Goal: Task Accomplishment & Management: Manage account settings

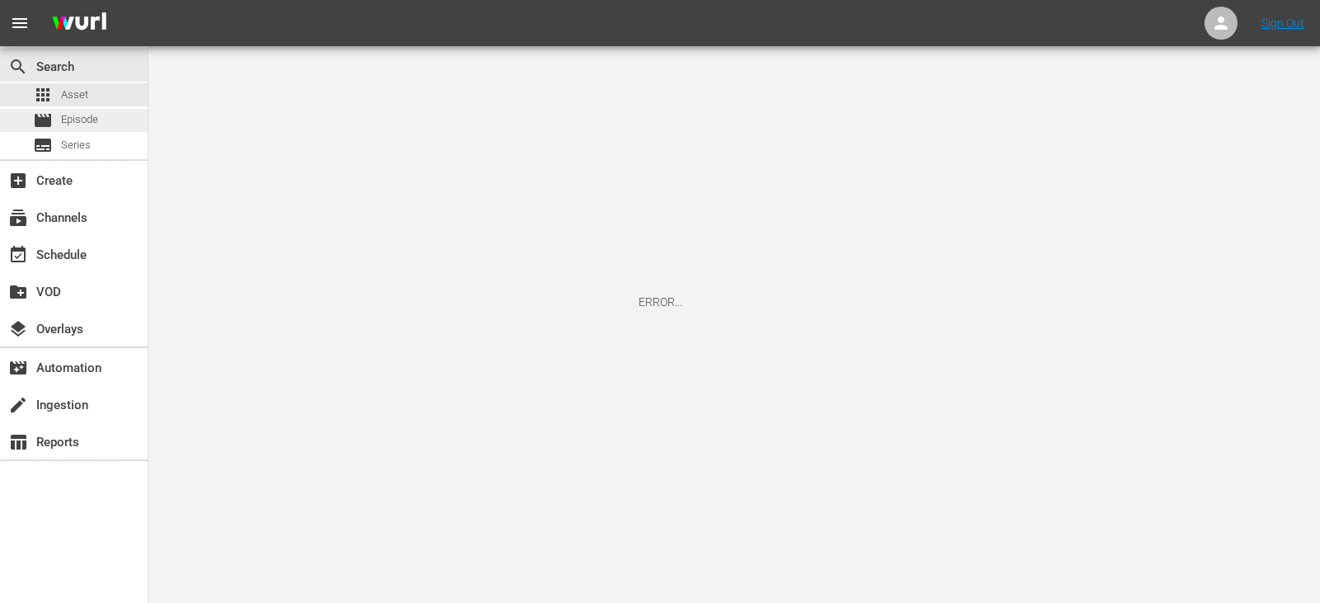
click at [82, 129] on div "movie Episode" at bounding box center [65, 120] width 65 height 23
click at [1275, 20] on link "Sign Out" at bounding box center [1282, 22] width 43 height 13
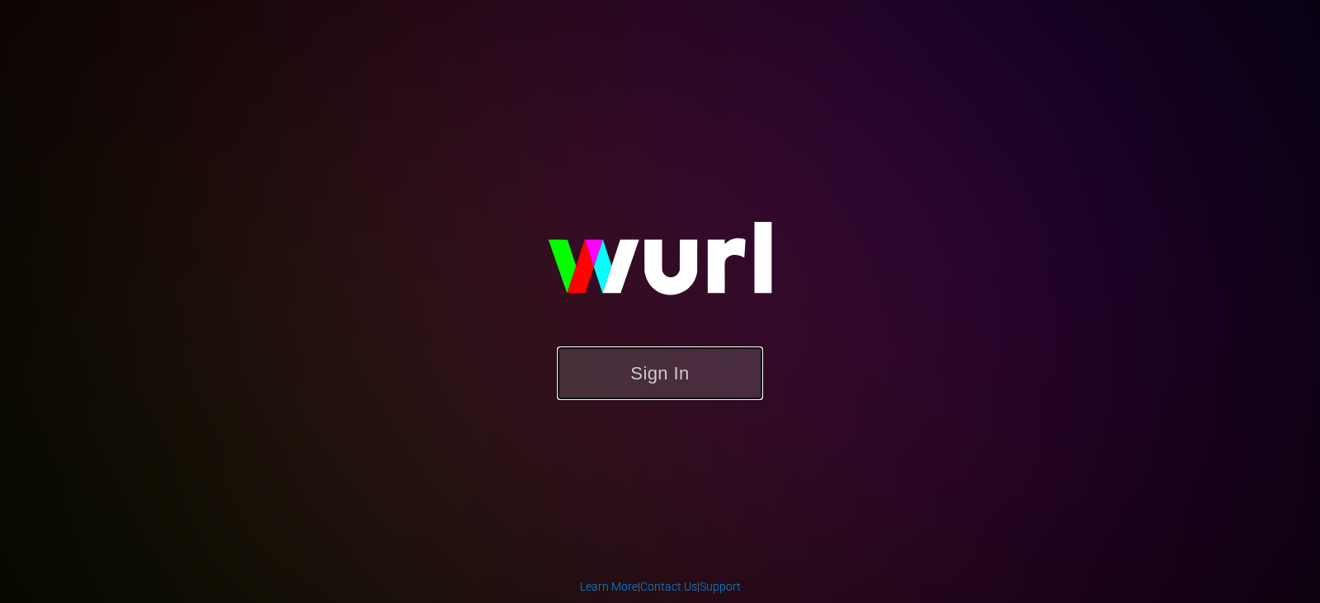
click at [712, 385] on button "Sign In" at bounding box center [660, 373] width 206 height 54
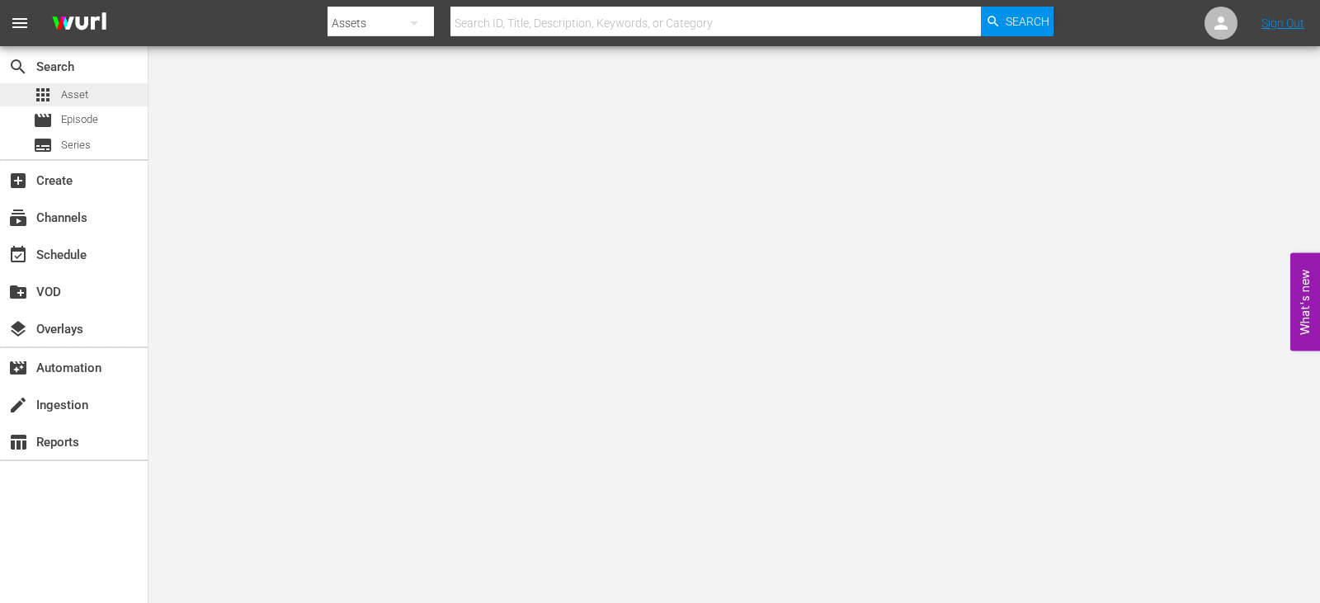
click at [78, 104] on div "apps Asset" at bounding box center [60, 94] width 55 height 23
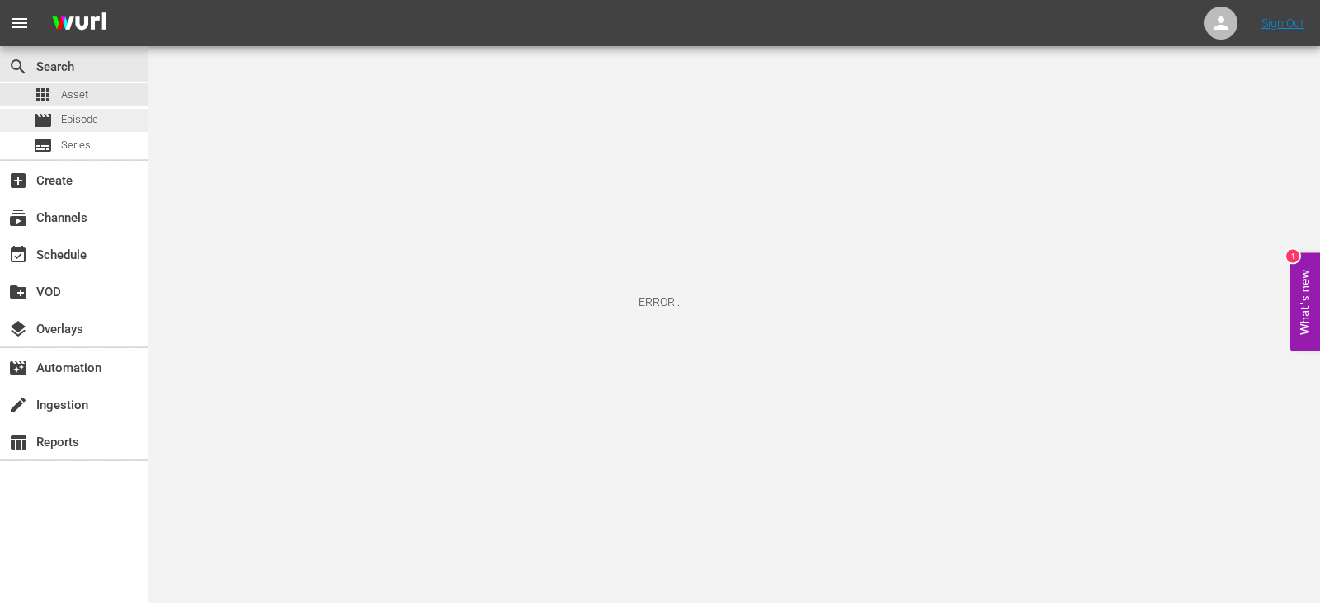
click at [72, 116] on span "Episode" at bounding box center [79, 119] width 37 height 16
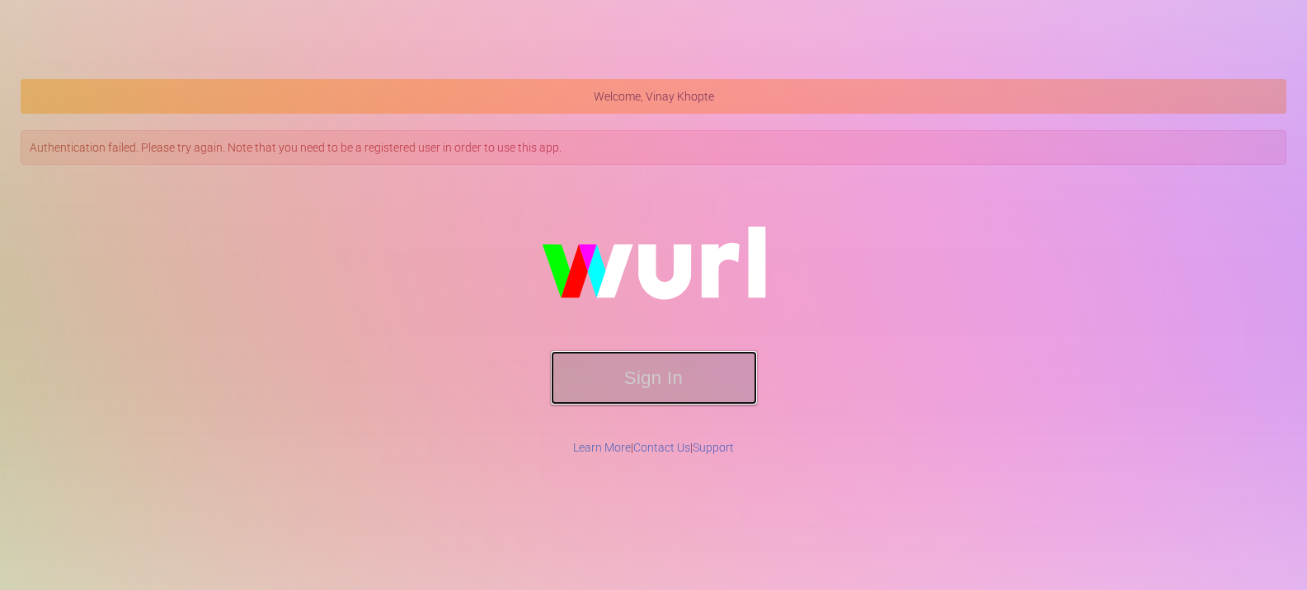
click at [625, 396] on button "Sign In" at bounding box center [654, 378] width 206 height 54
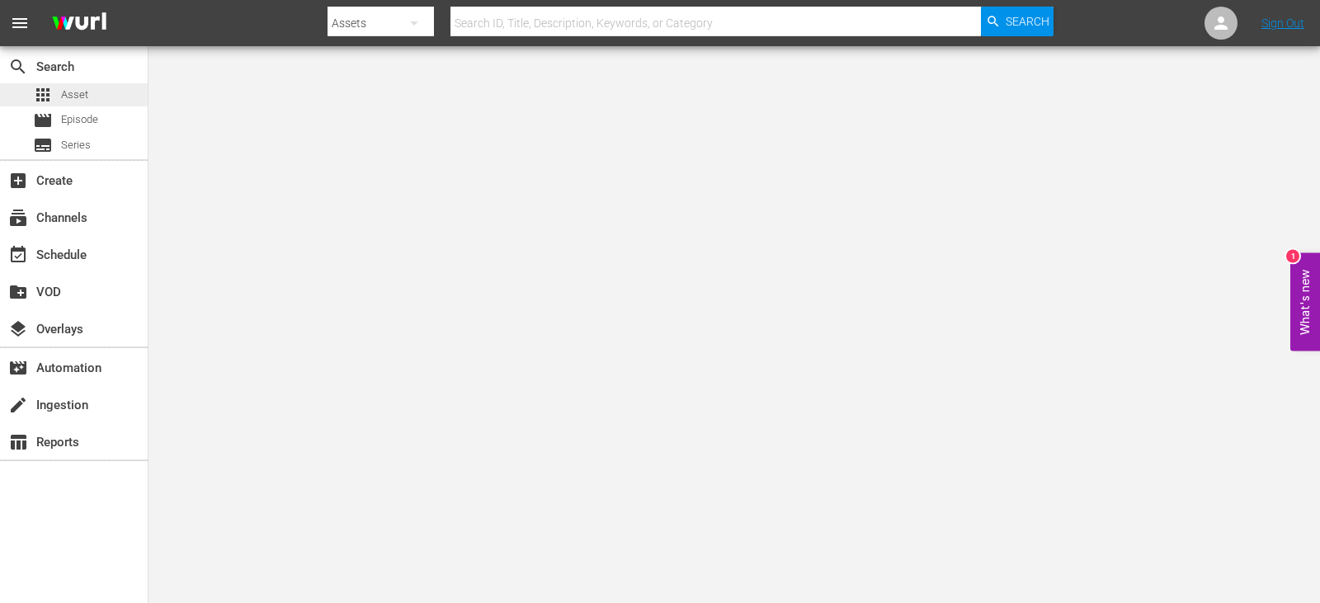
click at [85, 96] on span "Asset" at bounding box center [74, 95] width 27 height 16
